Goal: Task Accomplishment & Management: Use online tool/utility

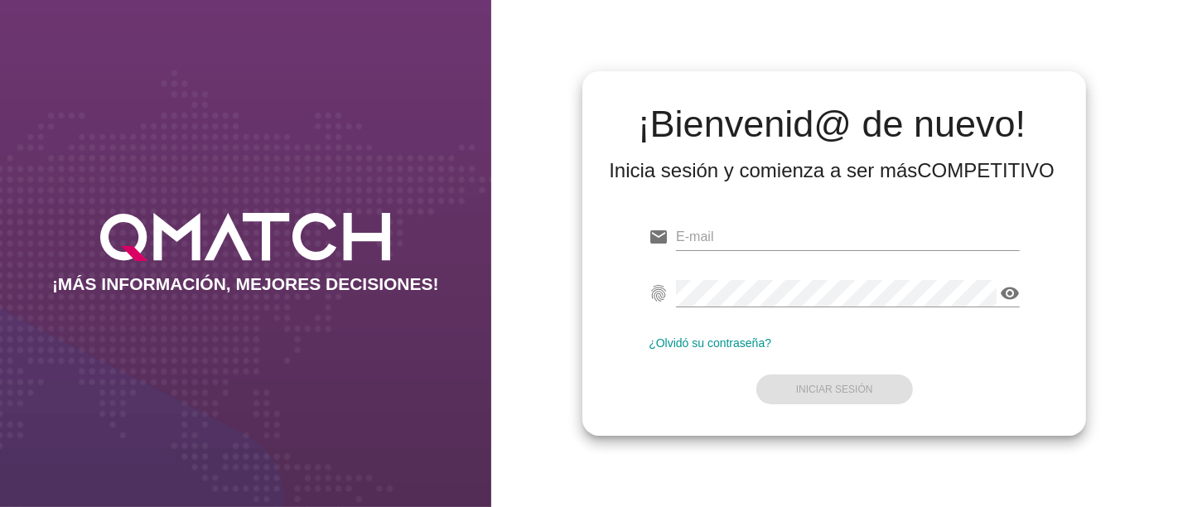
type input "[EMAIL_ADDRESS][PERSON_NAME][DOMAIN_NAME]"
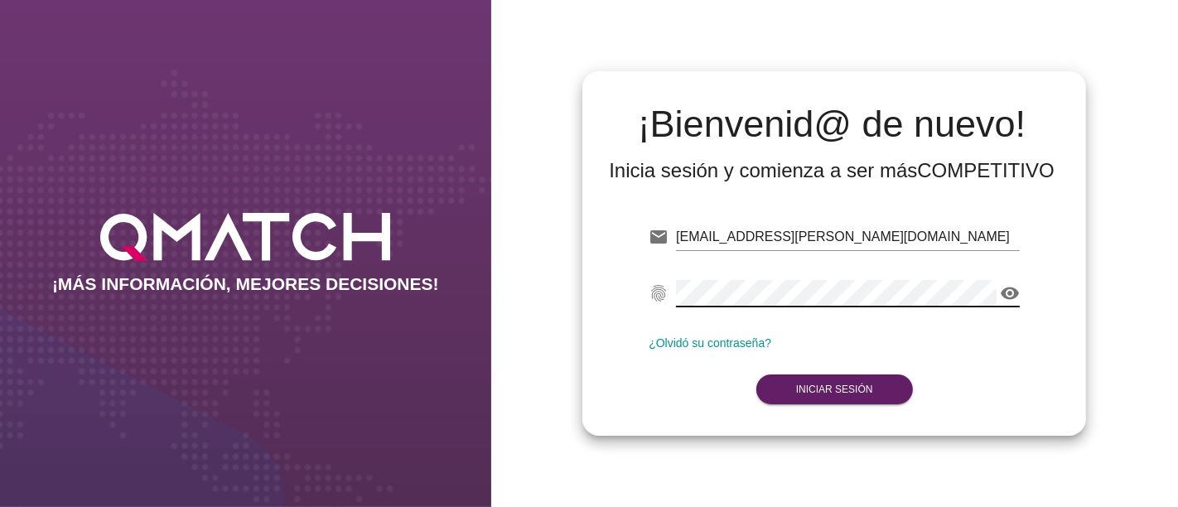
click at [681, 396] on form "email [PERSON_NAME][EMAIL_ADDRESS][DOMAIN_NAME] fingerprint visibility ¿Olvidó …" at bounding box center [834, 311] width 371 height 195
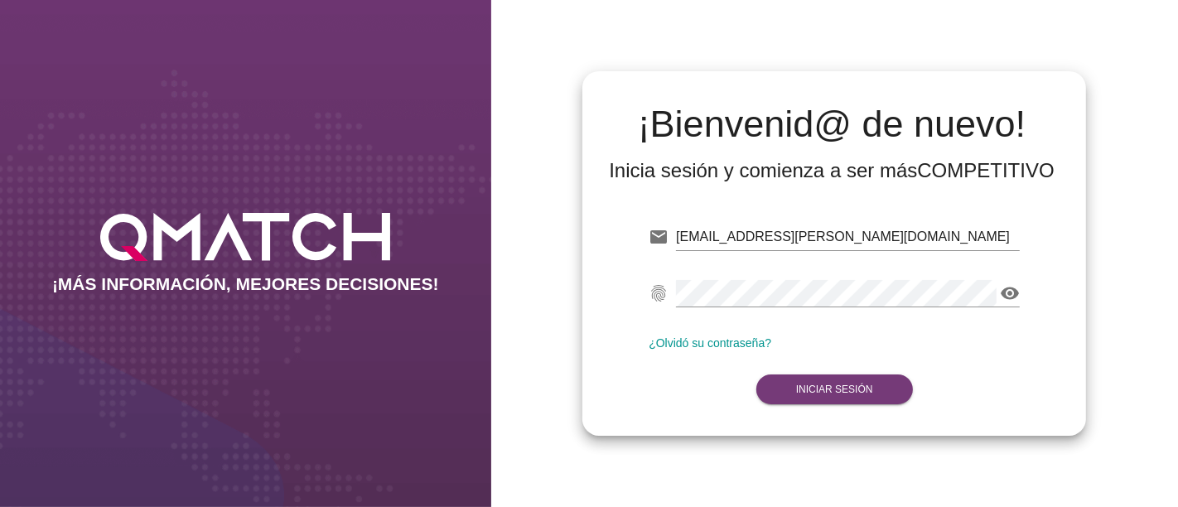
click at [806, 396] on button "Iniciar Sesión" at bounding box center [834, 389] width 157 height 30
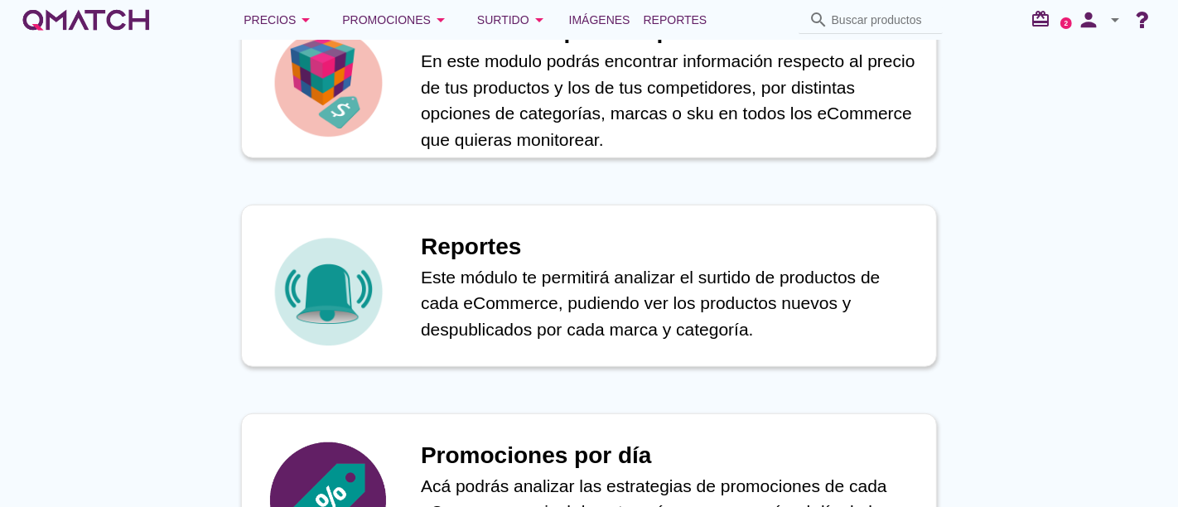
scroll to position [809, 0]
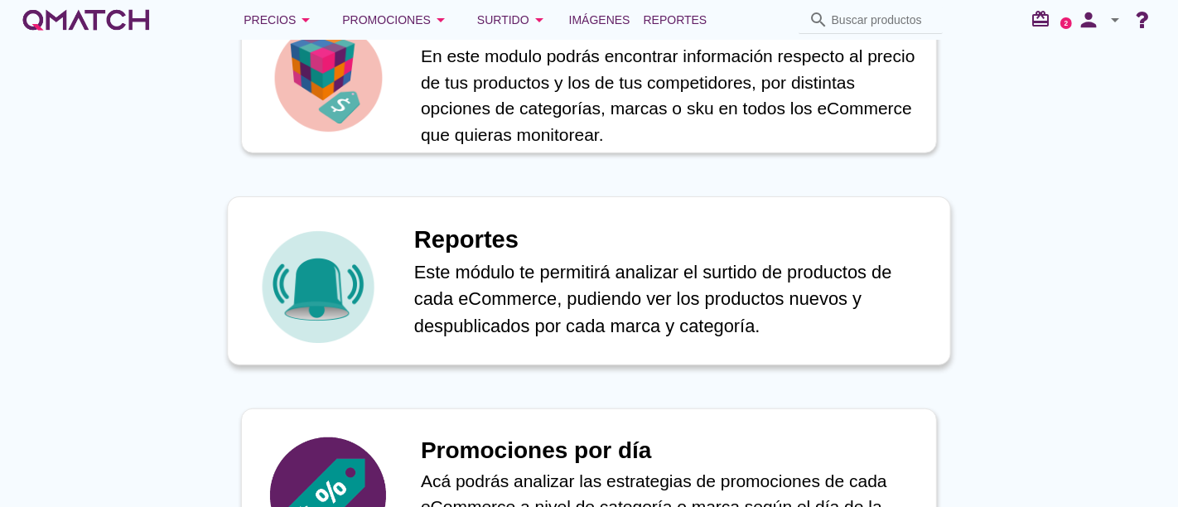
click at [692, 254] on h1 "Reportes" at bounding box center [673, 240] width 519 height 36
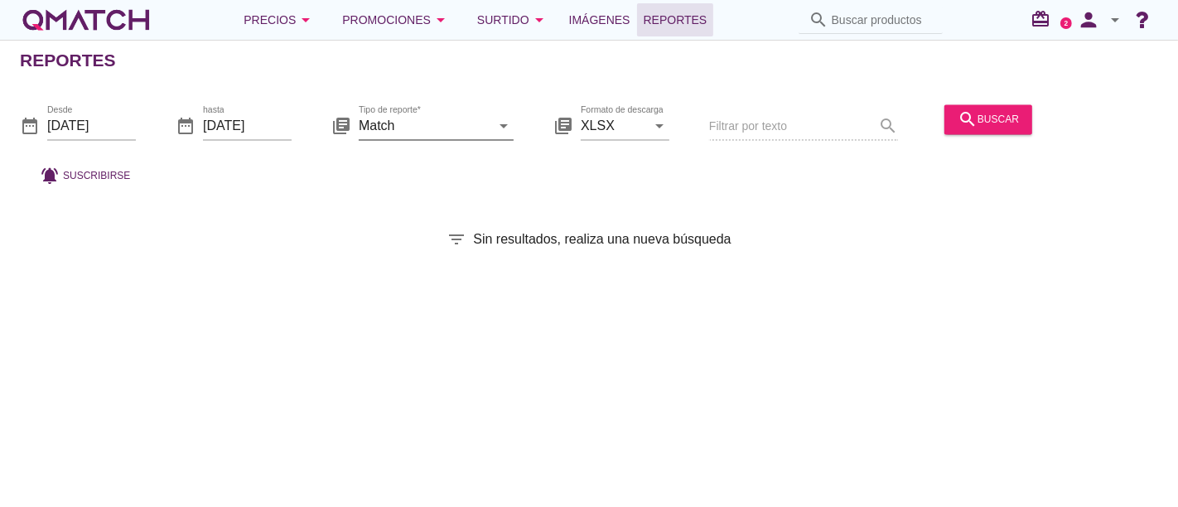
click at [450, 118] on input "Match" at bounding box center [425, 126] width 132 height 27
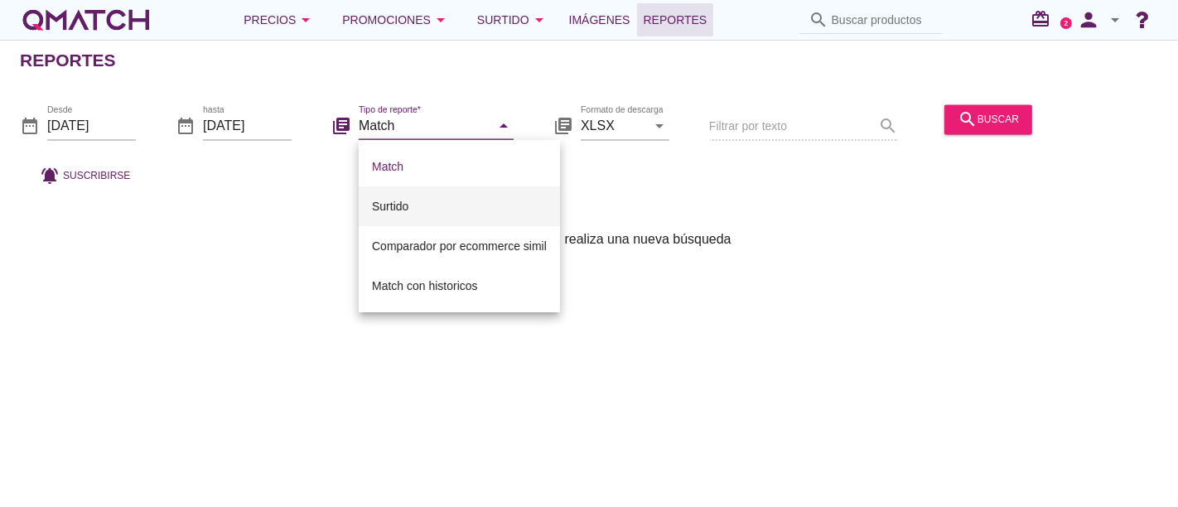
click at [407, 209] on div "Surtido" at bounding box center [459, 206] width 175 height 20
type input "Surtido"
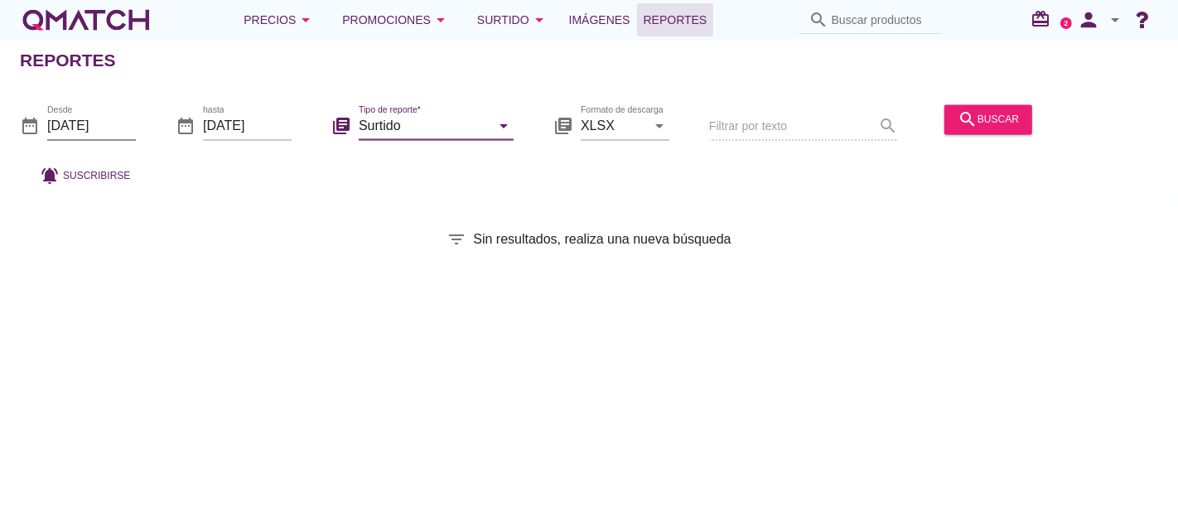
click at [106, 116] on input "[DATE]" at bounding box center [91, 126] width 89 height 27
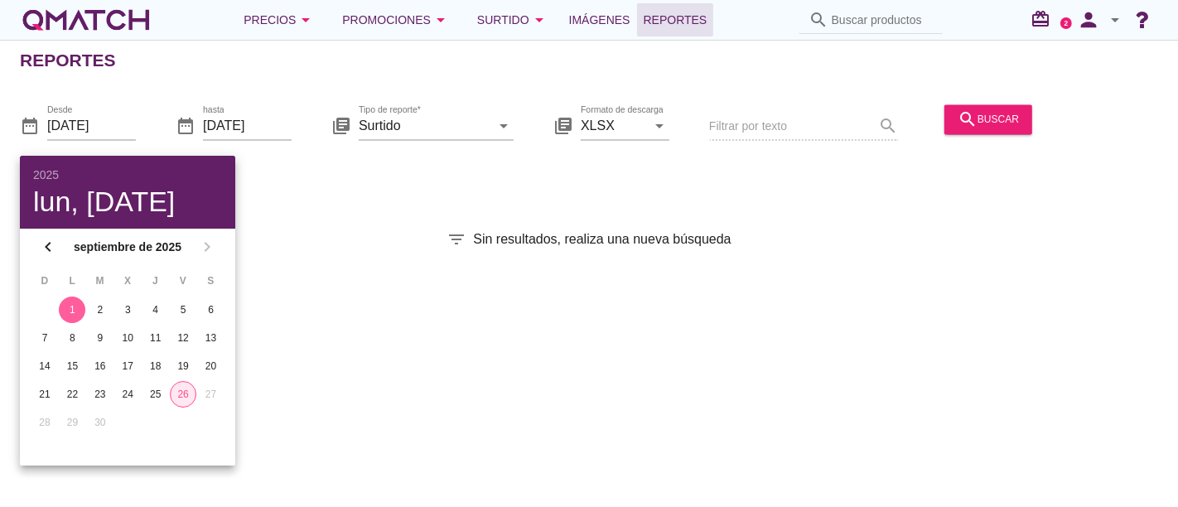
click at [181, 397] on div "26" at bounding box center [183, 394] width 25 height 15
type input "[DATE]"
click at [979, 130] on div "search buscar" at bounding box center [988, 127] width 101 height 56
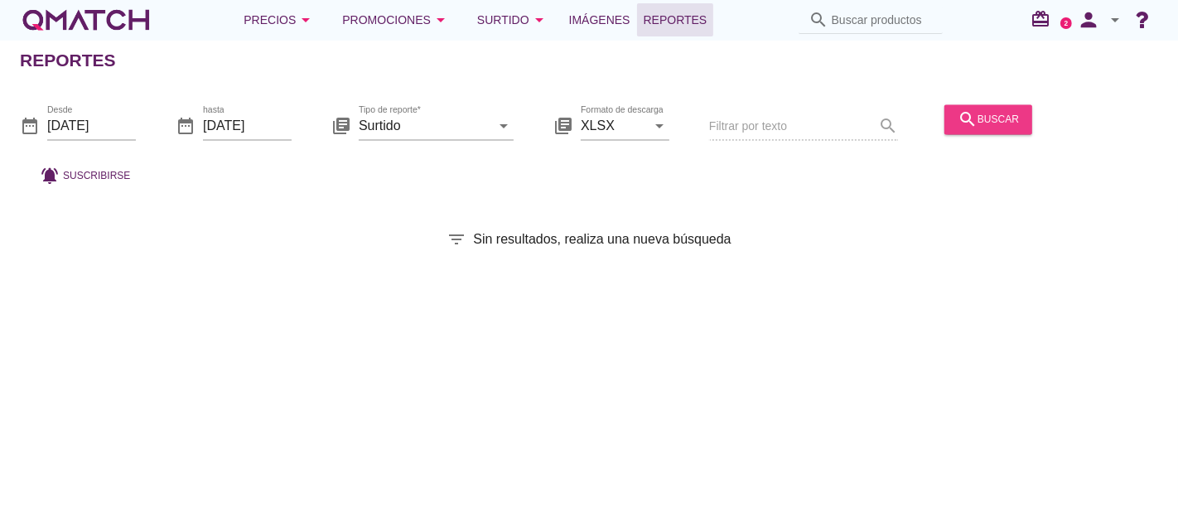
click at [979, 125] on div "search buscar" at bounding box center [988, 119] width 61 height 20
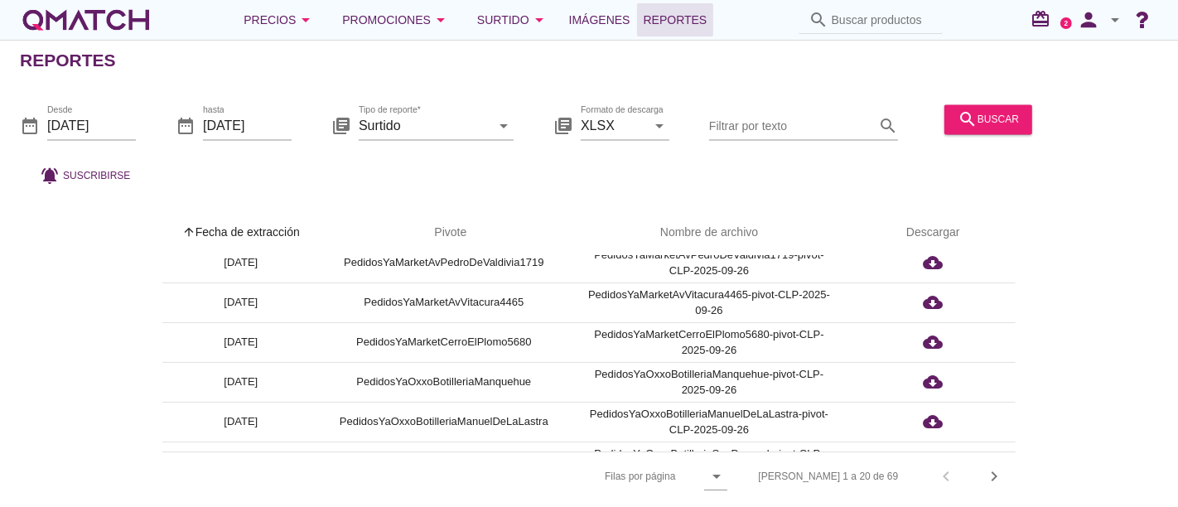
scroll to position [574, 0]
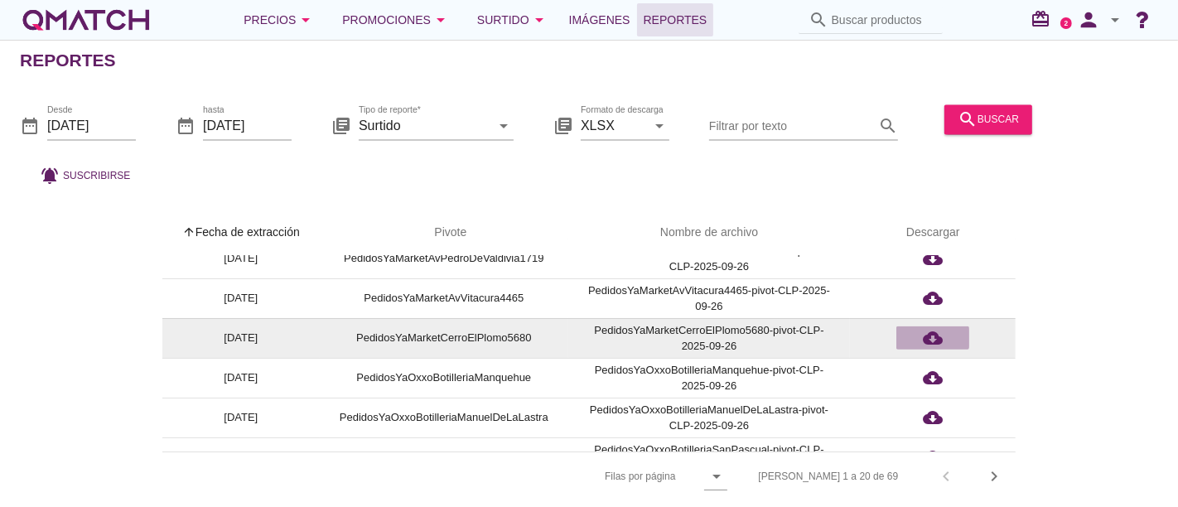
click at [949, 340] on div "cloud_download" at bounding box center [933, 338] width 60 height 20
